Goal: Task Accomplishment & Management: Complete application form

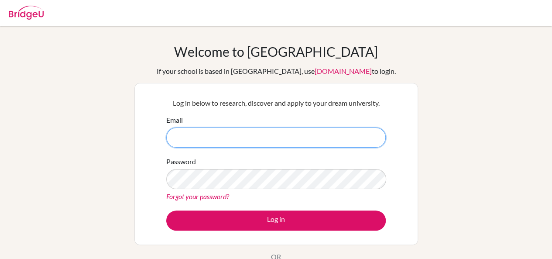
click at [237, 140] on input "Email" at bounding box center [276, 137] width 220 height 20
type input "[EMAIL_ADDRESS][PERSON_NAME][DOMAIN_NAME]"
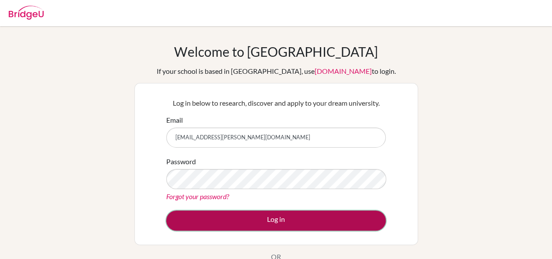
click at [218, 220] on button "Log in" at bounding box center [276, 220] width 220 height 20
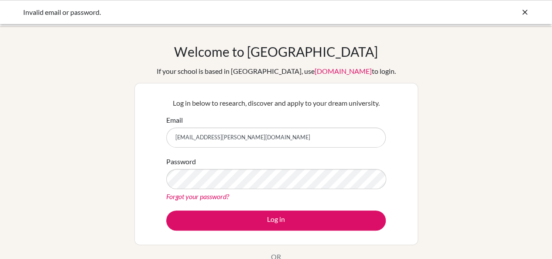
click at [201, 193] on link "Forgot your password?" at bounding box center [197, 196] width 63 height 8
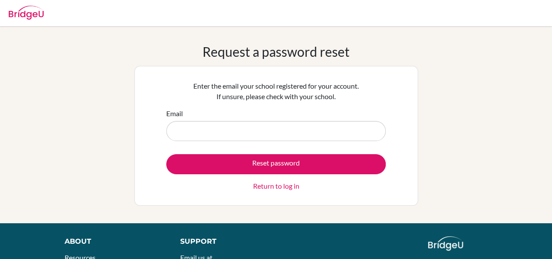
click at [202, 125] on input "Email" at bounding box center [276, 131] width 220 height 20
type input "tamia.mcewen@aca.edu.kw"
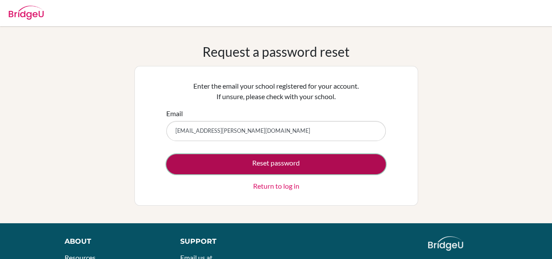
click at [251, 165] on button "Reset password" at bounding box center [276, 164] width 220 height 20
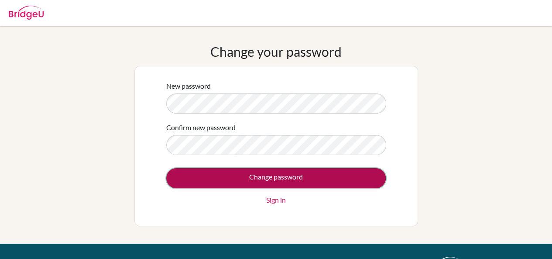
click at [264, 175] on input "Change password" at bounding box center [276, 178] width 220 height 20
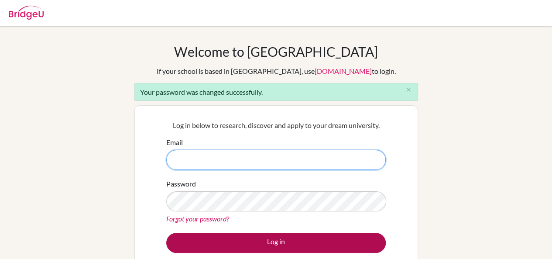
type input "[EMAIL_ADDRESS][PERSON_NAME][DOMAIN_NAME]"
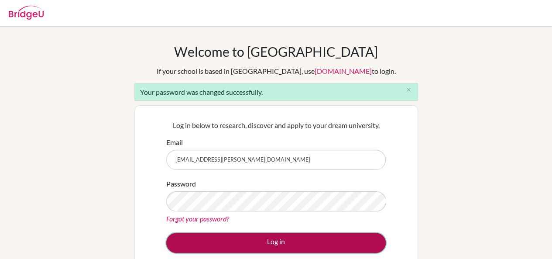
click at [268, 243] on button "Log in" at bounding box center [276, 243] width 220 height 20
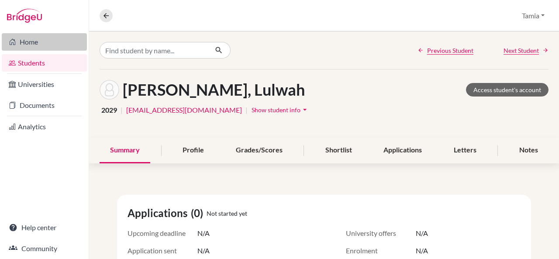
click at [29, 42] on link "Home" at bounding box center [44, 41] width 85 height 17
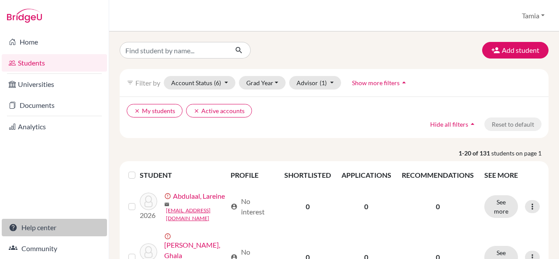
click at [29, 231] on link "Help center" at bounding box center [54, 227] width 105 height 17
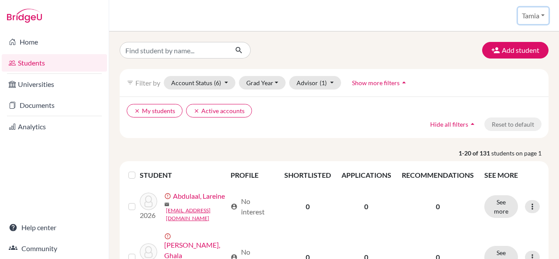
click at [538, 17] on button "Tamia" at bounding box center [533, 15] width 31 height 17
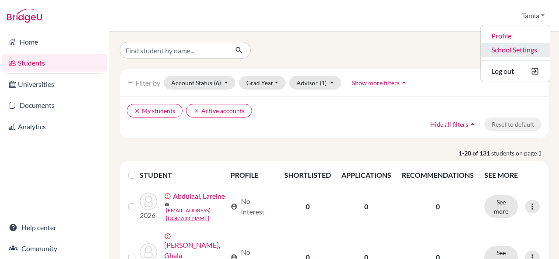
click at [521, 48] on link "School Settings" at bounding box center [515, 50] width 69 height 14
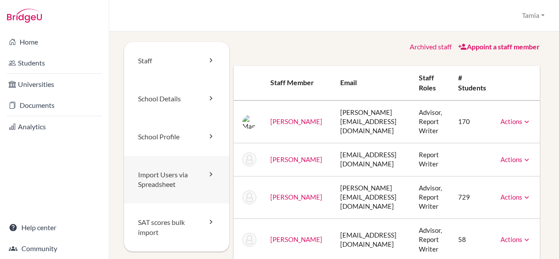
click at [193, 175] on link "Import Users via Spreadsheet" at bounding box center [176, 180] width 105 height 48
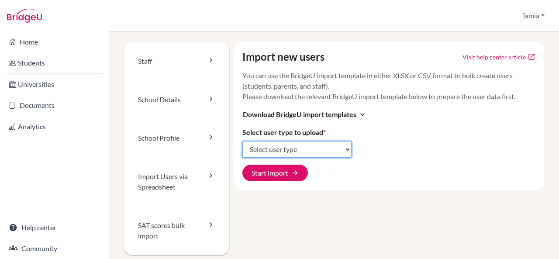
click at [295, 149] on select "Select user type Students Students and parents Parents Advisors Report writers" at bounding box center [296, 149] width 109 height 17
select select "students"
click at [242, 141] on select "Select user type Students Students and parents Parents Advisors Report writers" at bounding box center [296, 149] width 109 height 17
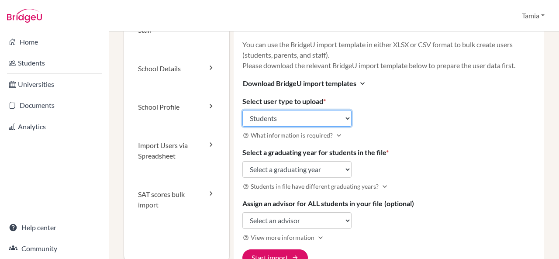
scroll to position [65, 0]
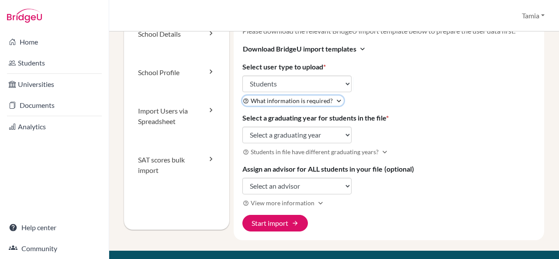
click at [308, 98] on span "What information is required?" at bounding box center [292, 100] width 82 height 9
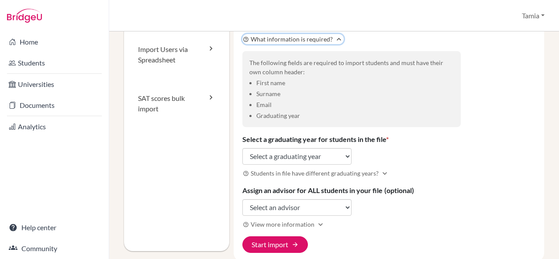
scroll to position [127, 0]
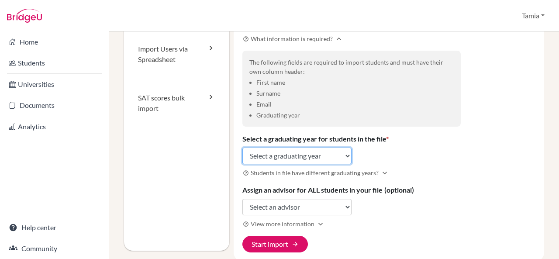
click at [294, 156] on select "Select a graduating year [DATE] 2025 2026 2027 2028 2029" at bounding box center [296, 156] width 109 height 17
select select "2028"
click at [242, 148] on select "Select a graduating year [DATE] 2025 2026 2027 2028 2029" at bounding box center [296, 156] width 109 height 17
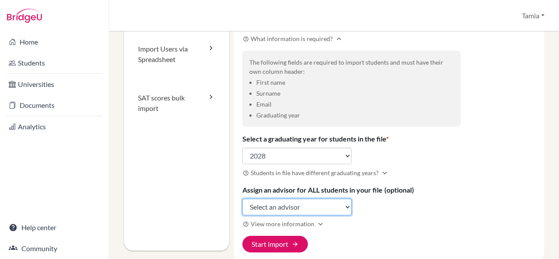
click at [295, 206] on select "Select an advisor [PERSON_NAME] [PERSON_NAME] [PERSON_NAME] [PERSON_NAME] [PERS…" at bounding box center [296, 207] width 109 height 17
select select "383378"
click at [242, 199] on select "Select an advisor [PERSON_NAME] [PERSON_NAME] [PERSON_NAME] [PERSON_NAME] [PERS…" at bounding box center [296, 207] width 109 height 17
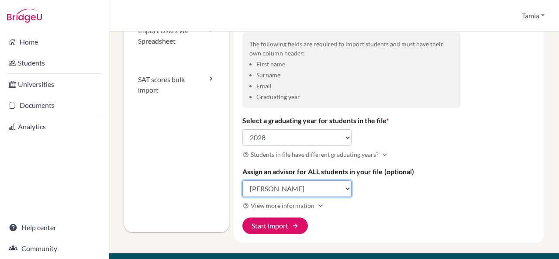
scroll to position [179, 0]
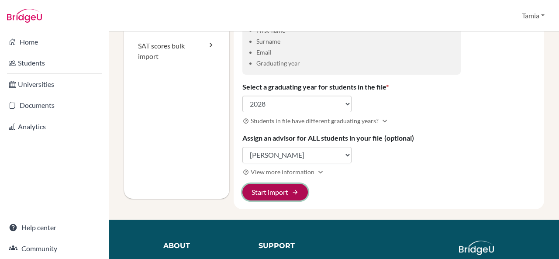
click at [286, 191] on button "Start import arrow_forward" at bounding box center [274, 192] width 65 height 17
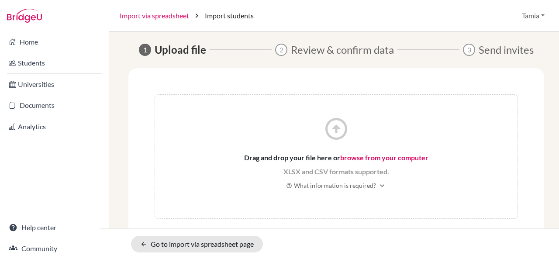
click at [163, 17] on link "Import via spreadsheet" at bounding box center [154, 15] width 69 height 10
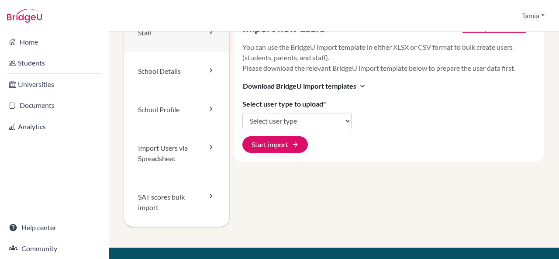
scroll to position [16, 0]
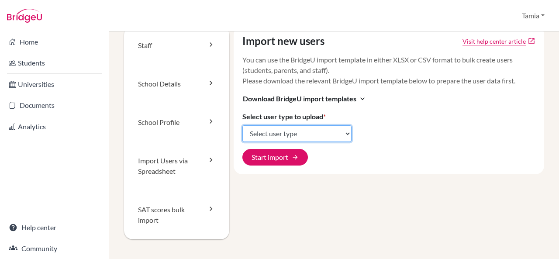
click at [313, 132] on select "Select user type Students Students and parents Parents Advisors Report writers" at bounding box center [296, 133] width 109 height 17
select select "students"
click at [242, 125] on select "Select user type Students Students and parents Parents Advisors Report writers" at bounding box center [296, 133] width 109 height 17
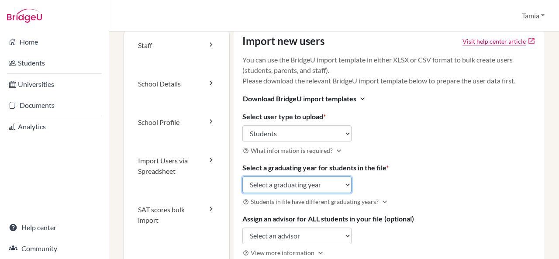
click at [305, 180] on select "Select a graduating year 2024 2025 2026 2027 2028 2029" at bounding box center [296, 184] width 109 height 17
select select "2028"
click at [242, 176] on select "Select a graduating year 2024 2025 2026 2027 2028 2029" at bounding box center [296, 184] width 109 height 17
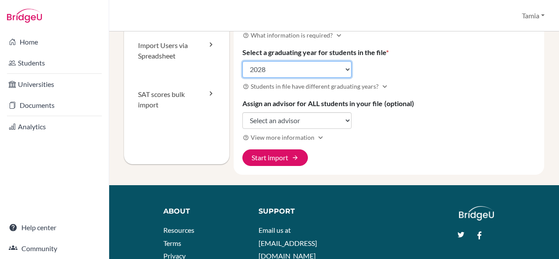
scroll to position [133, 0]
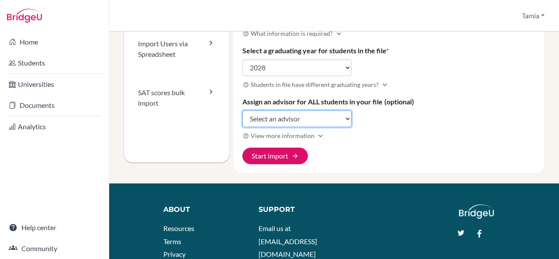
click at [295, 113] on select "Select an advisor Manal Al-Otaibi Janita Bah Daisy Bilan Ed Boudiab Mirna Cheet…" at bounding box center [296, 118] width 109 height 17
select select "383378"
click at [242, 110] on select "Select an advisor Manal Al-Otaibi Janita Bah Daisy Bilan Ed Boudiab Mirna Cheet…" at bounding box center [296, 118] width 109 height 17
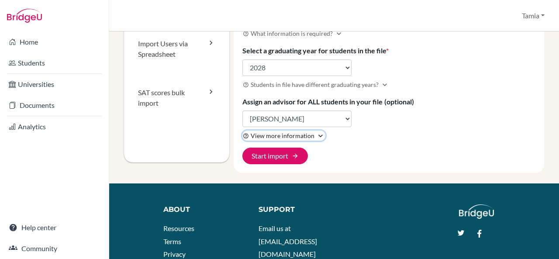
click at [293, 136] on span "View more information" at bounding box center [283, 135] width 64 height 9
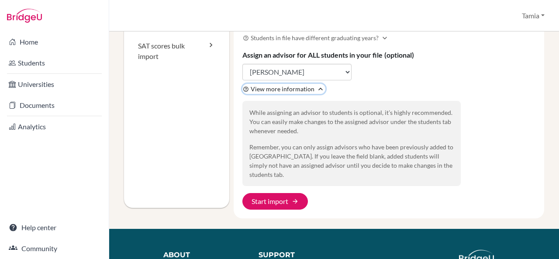
scroll to position [181, 0]
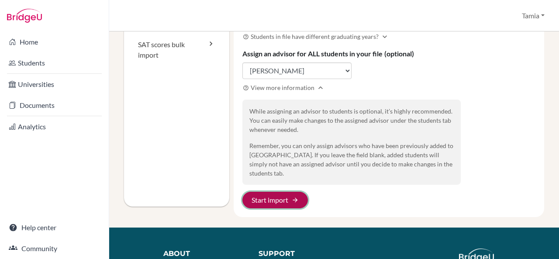
click at [271, 192] on button "Start import arrow_forward" at bounding box center [274, 200] width 65 height 17
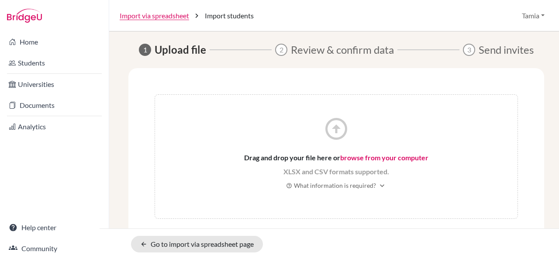
click at [351, 155] on link "browse from your computer" at bounding box center [384, 157] width 88 height 8
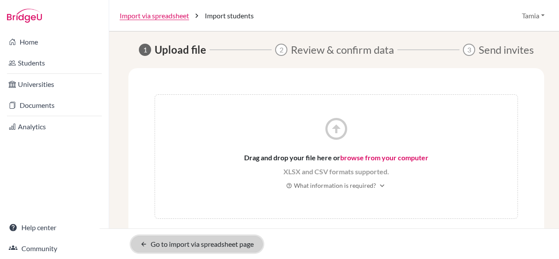
click at [158, 244] on link "arrow_back Go to import via spreadsheet page" at bounding box center [197, 244] width 132 height 17
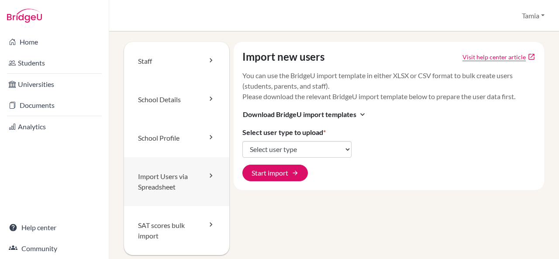
click at [192, 174] on link "Import Users via Spreadsheet" at bounding box center [176, 181] width 105 height 49
click at [302, 113] on span "Download BridgeU import templates" at bounding box center [299, 114] width 113 height 10
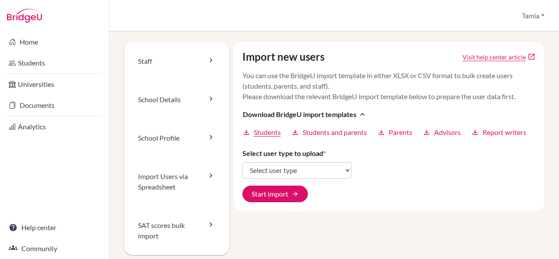
click at [260, 132] on span "Students" at bounding box center [267, 132] width 27 height 10
